Goal: Information Seeking & Learning: Obtain resource

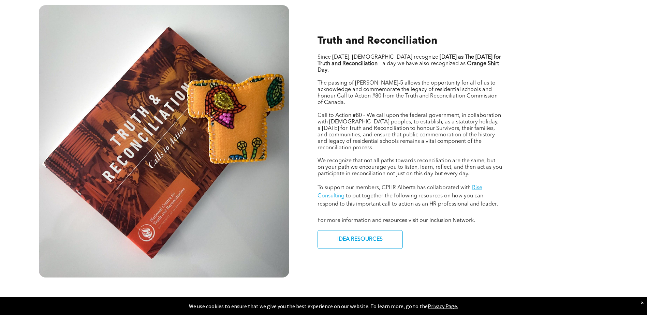
scroll to position [307, 0]
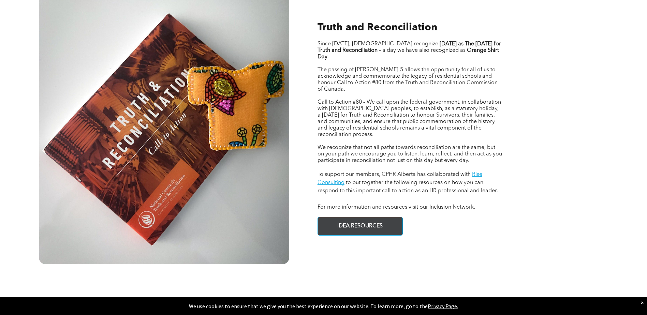
click at [389, 219] on link "IDEA RESOURCES" at bounding box center [359, 226] width 85 height 19
click at [376, 220] on span "IDEA RESOURCES" at bounding box center [360, 226] width 50 height 13
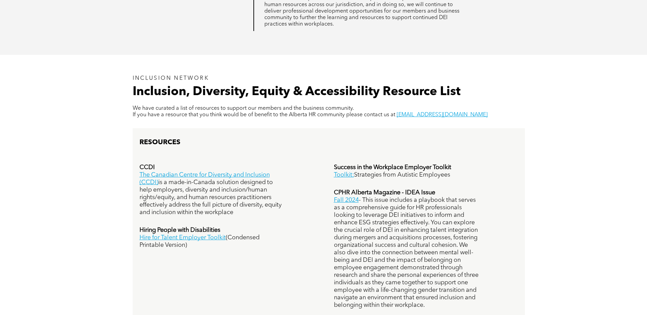
scroll to position [376, 0]
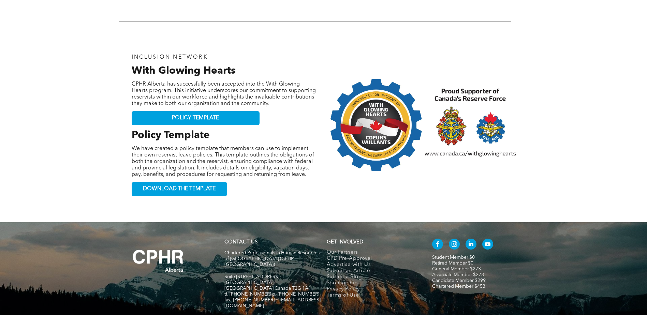
scroll to position [955, 0]
